Goal: Information Seeking & Learning: Learn about a topic

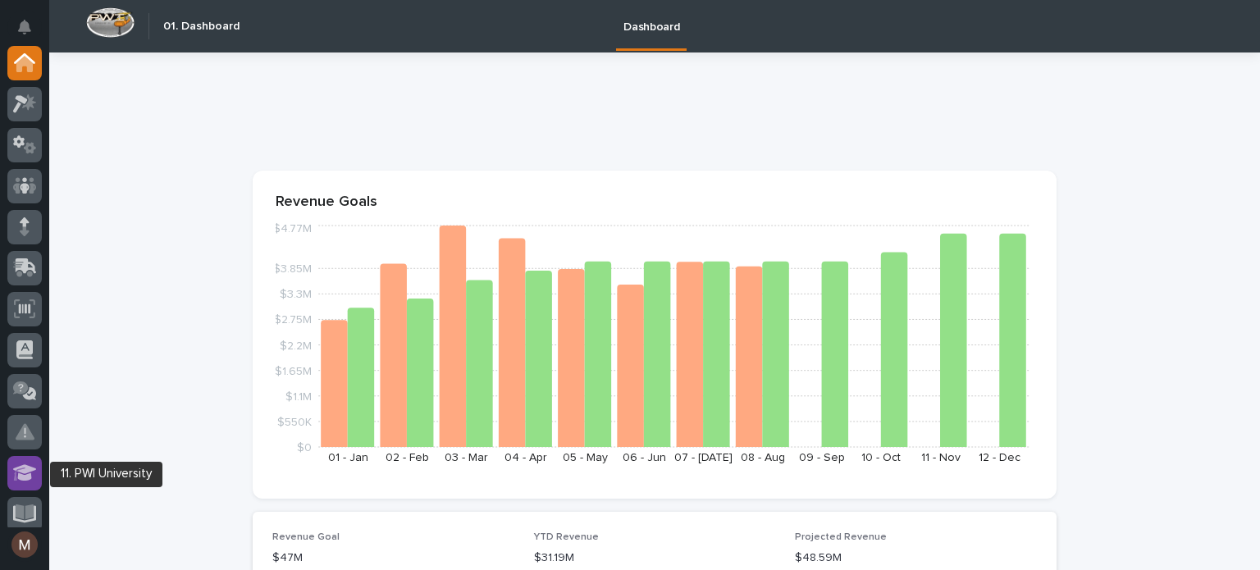
click at [30, 474] on icon at bounding box center [25, 472] width 24 height 16
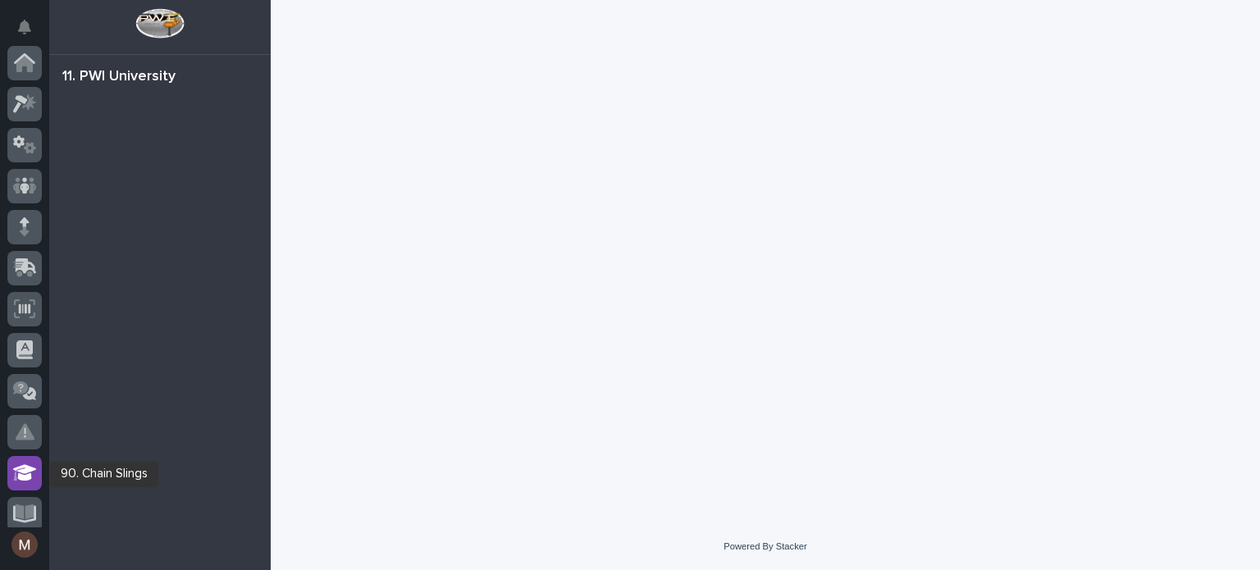
scroll to position [410, 0]
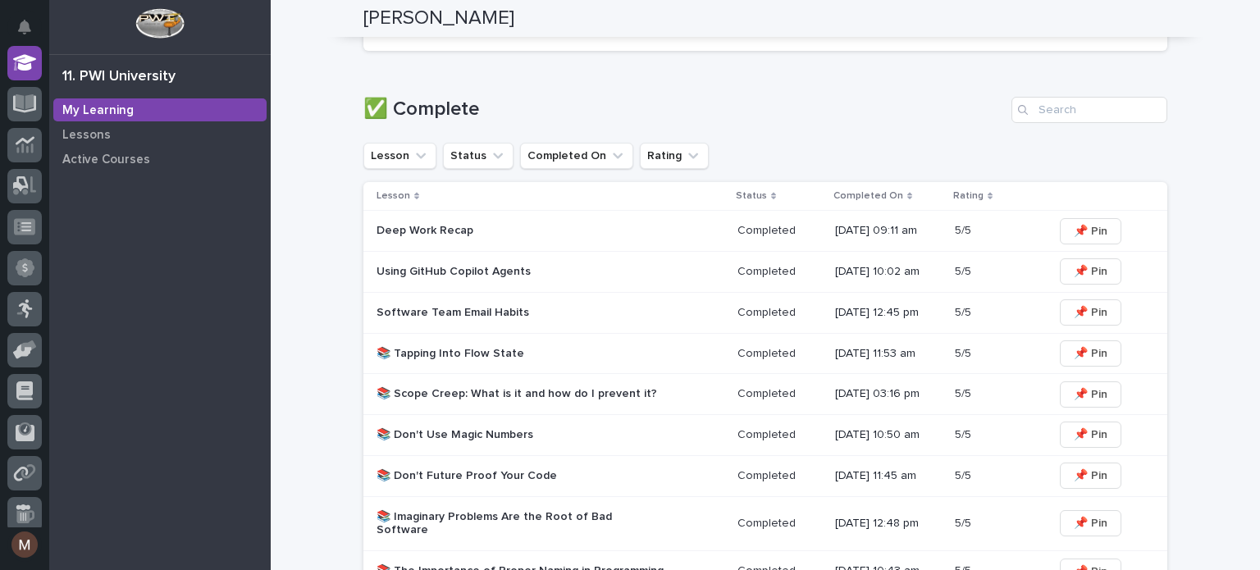
scroll to position [758, 0]
click at [468, 268] on p "Using GitHub Copilot Agents" at bounding box center [519, 272] width 287 height 14
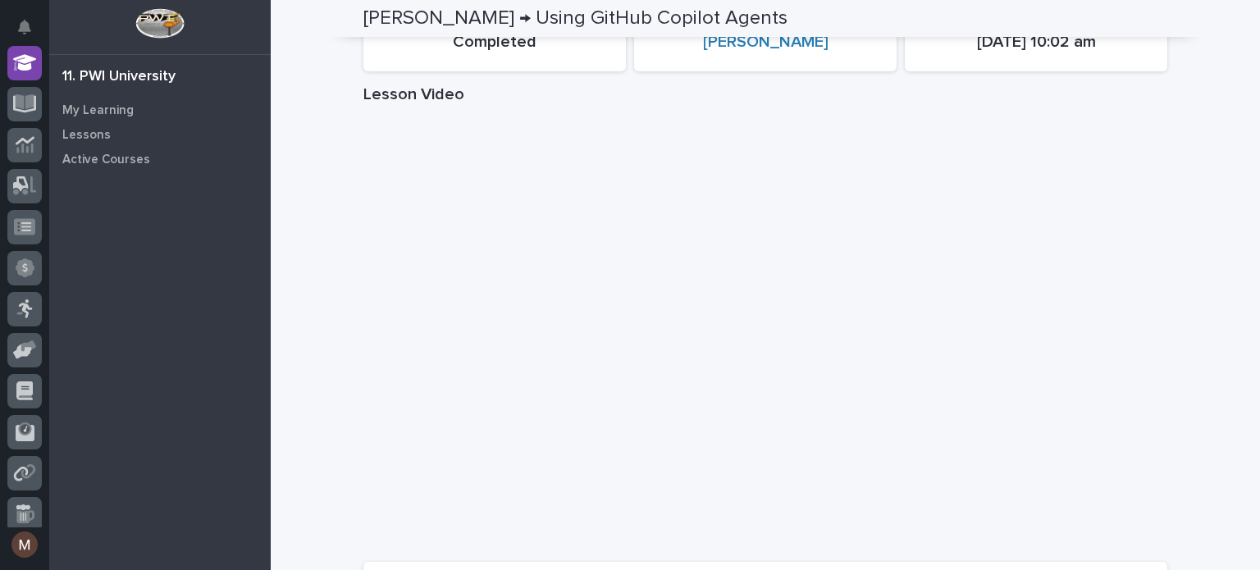
scroll to position [153, 0]
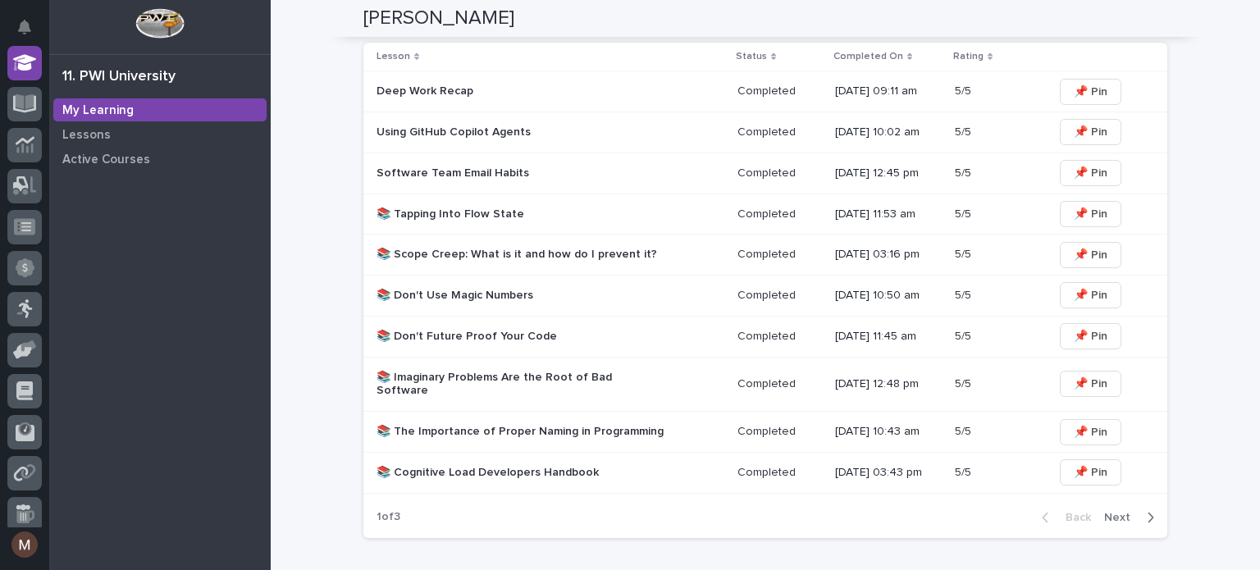
scroll to position [899, 0]
click at [1115, 510] on span "Next" at bounding box center [1122, 515] width 36 height 11
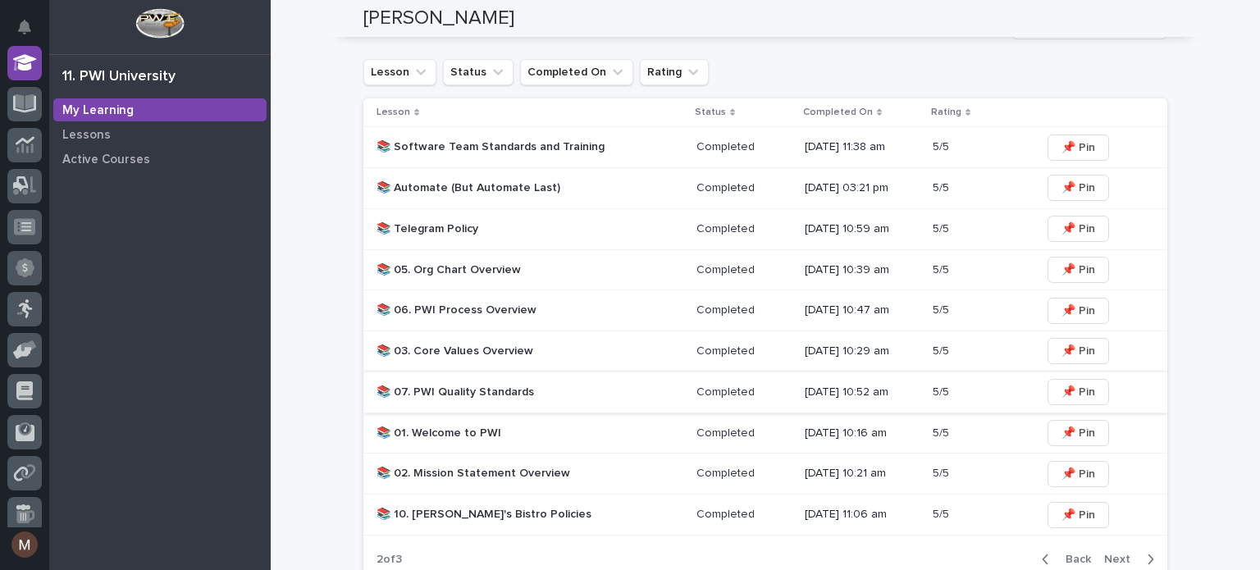
scroll to position [832, 0]
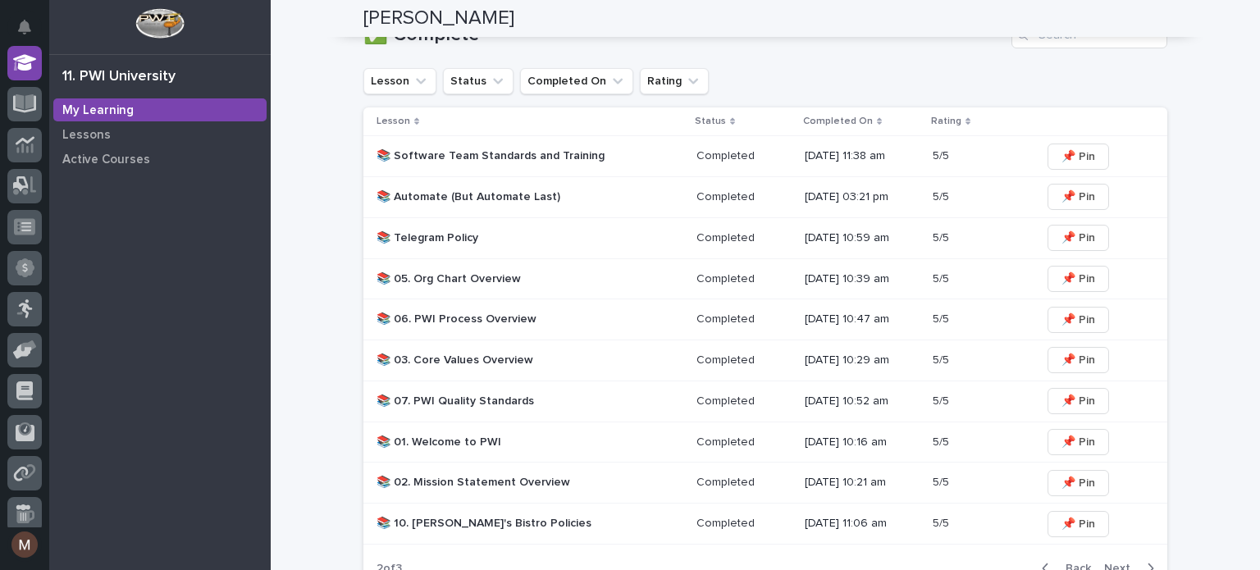
click at [538, 155] on p "📚 Software Team Standards and Training" at bounding box center [519, 156] width 287 height 14
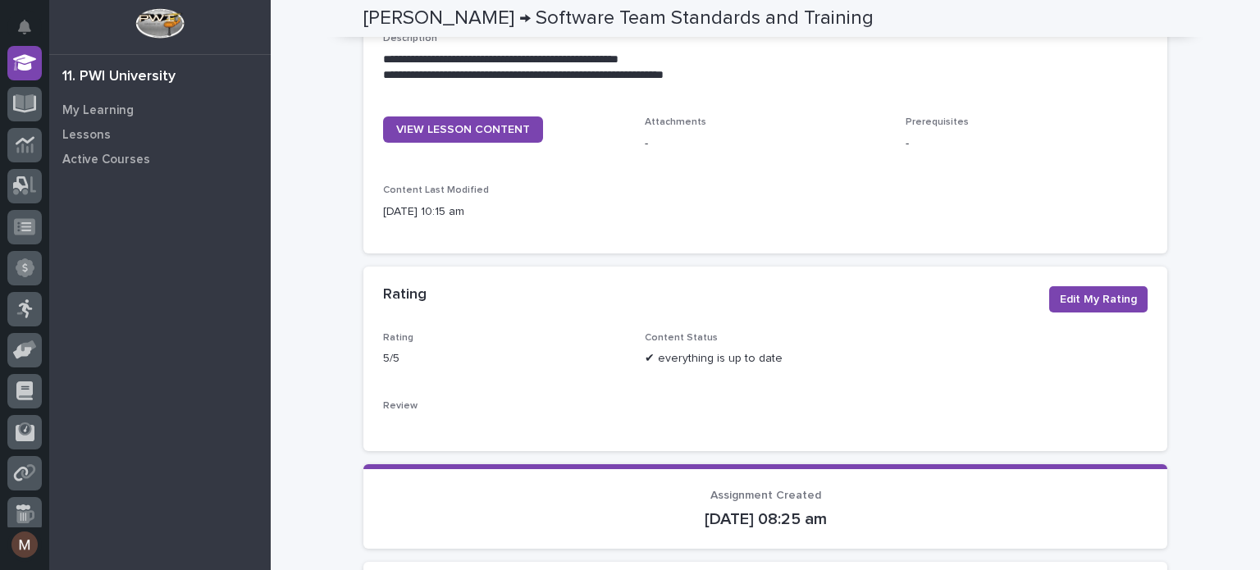
scroll to position [308, 0]
click at [479, 137] on link "VIEW LESSON CONTENT" at bounding box center [463, 130] width 160 height 26
